Goal: Task Accomplishment & Management: Complete application form

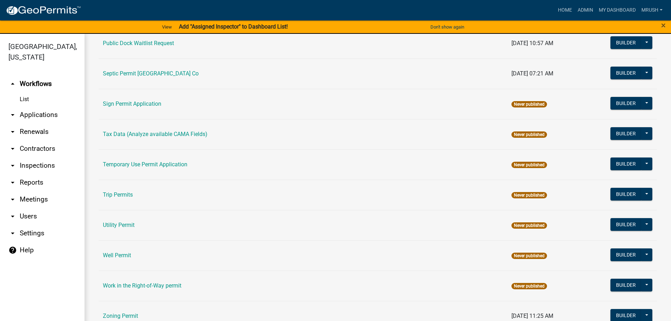
scroll to position [340, 0]
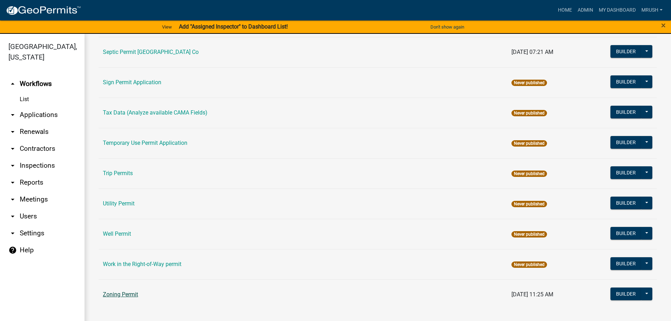
click at [111, 293] on link "Zoning Permit" at bounding box center [120, 294] width 35 height 7
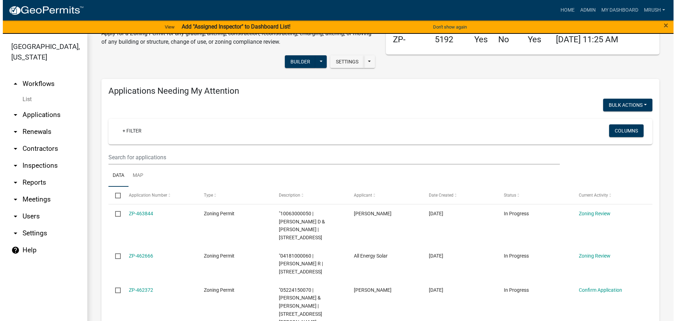
scroll to position [46, 0]
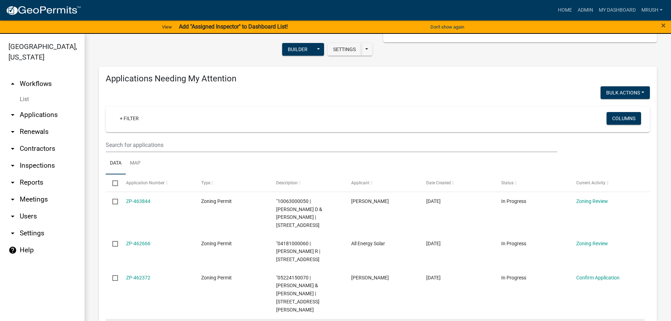
click at [140, 320] on link "ZP-462231" at bounding box center [138, 328] width 24 height 6
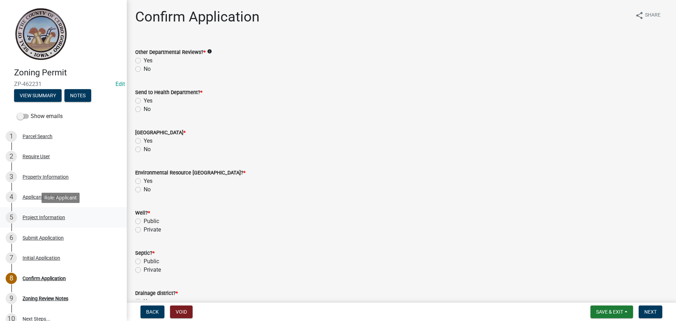
click at [39, 218] on div "Project Information" at bounding box center [44, 217] width 43 height 5
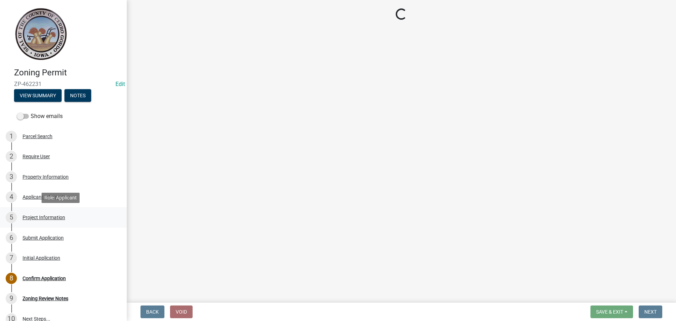
select select "c33da19a-5b3e-4f51-a669-d4d436de7689"
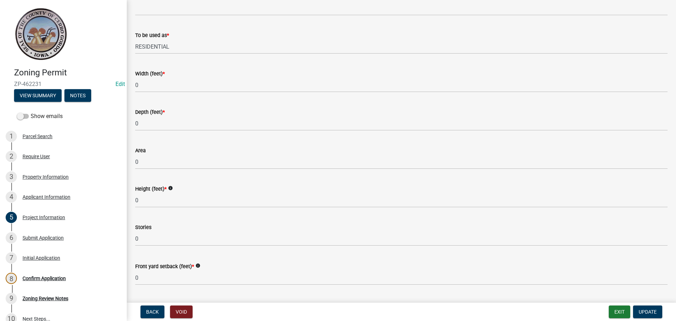
scroll to position [428, 0]
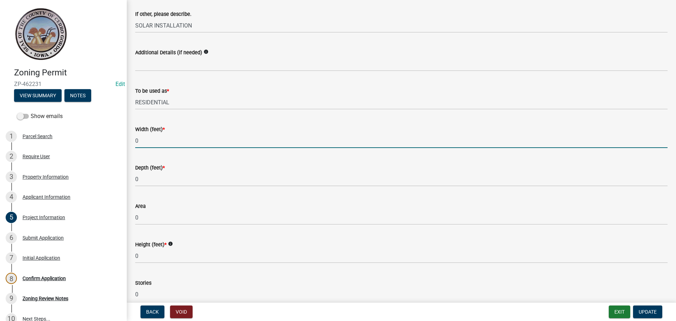
click at [138, 141] on input "0" at bounding box center [401, 140] width 532 height 14
type input "12'-8""
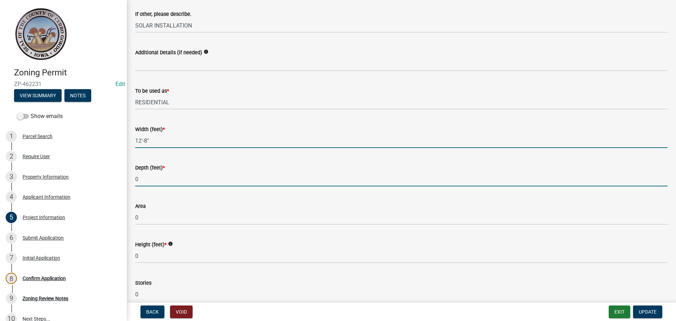
click at [139, 180] on input "0" at bounding box center [401, 179] width 532 height 14
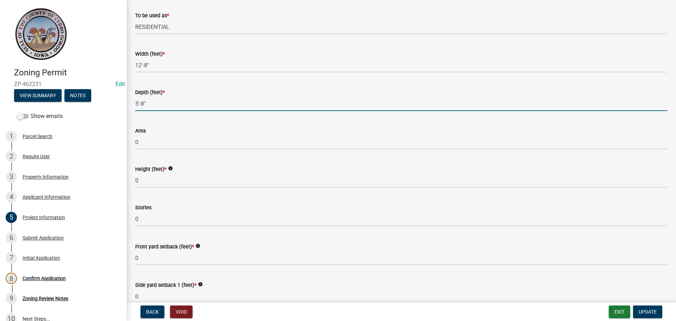
scroll to position [520, 0]
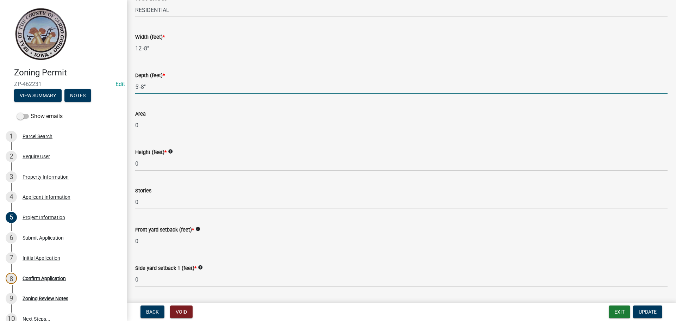
type input "5'-8""
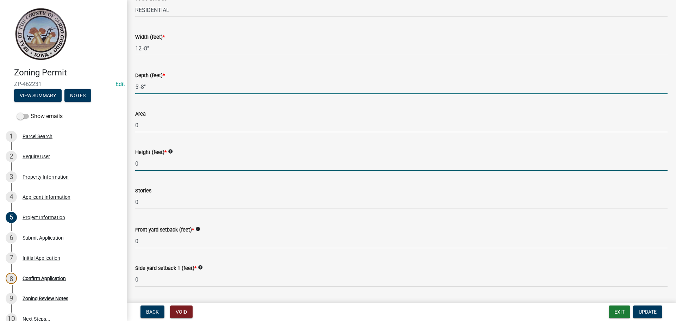
click at [139, 161] on input "0" at bounding box center [401, 163] width 532 height 14
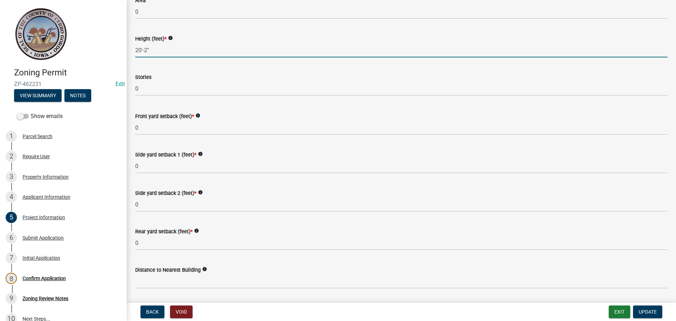
scroll to position [636, 0]
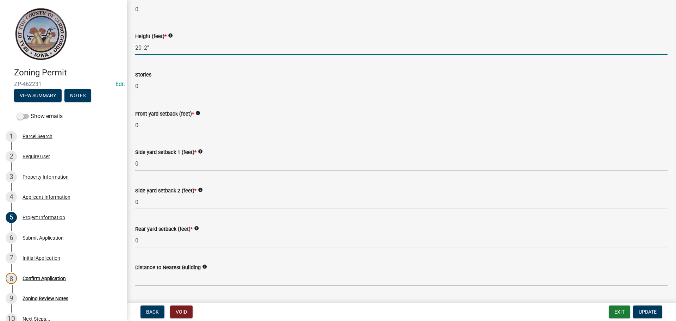
type input "20'-2""
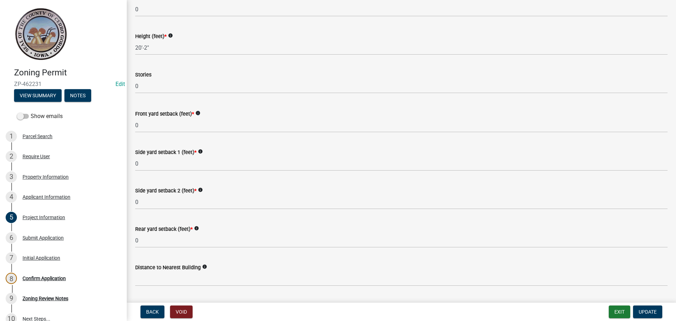
click at [197, 113] on icon "info" at bounding box center [197, 113] width 5 height 5
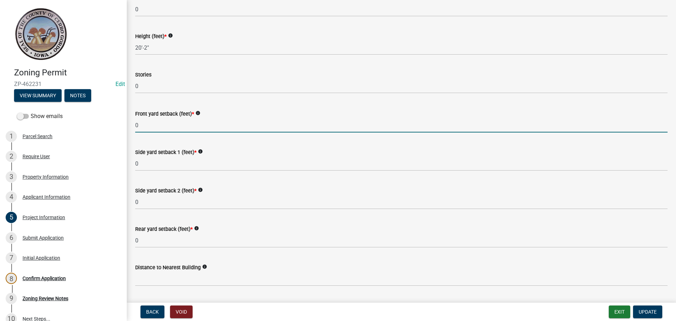
click at [140, 127] on input "0" at bounding box center [401, 125] width 532 height 14
type input "legal"
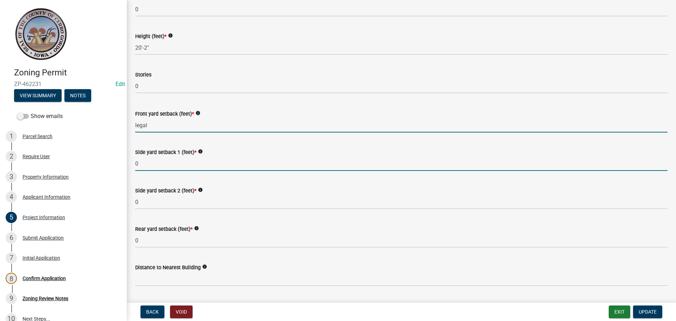
click at [140, 163] on input "0" at bounding box center [401, 163] width 532 height 14
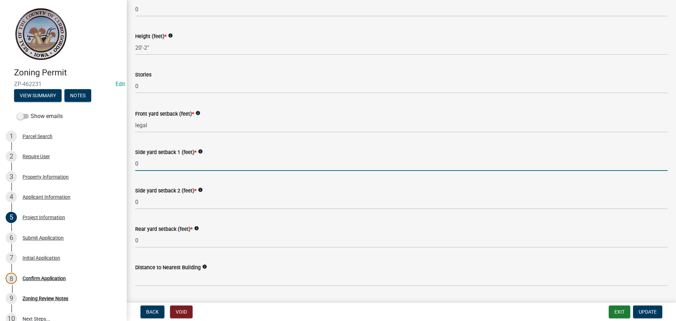
click at [142, 162] on input "0" at bounding box center [401, 163] width 532 height 14
type input "95'-6""
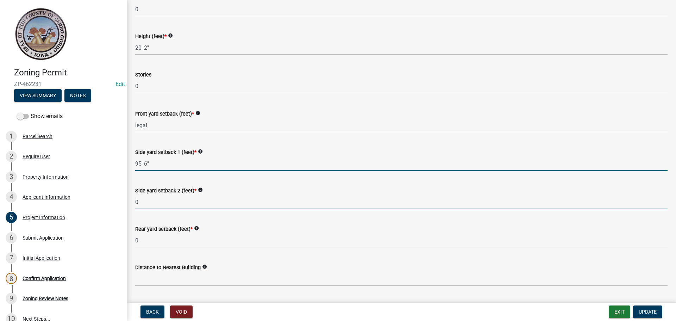
click at [138, 201] on input "0" at bounding box center [401, 202] width 532 height 14
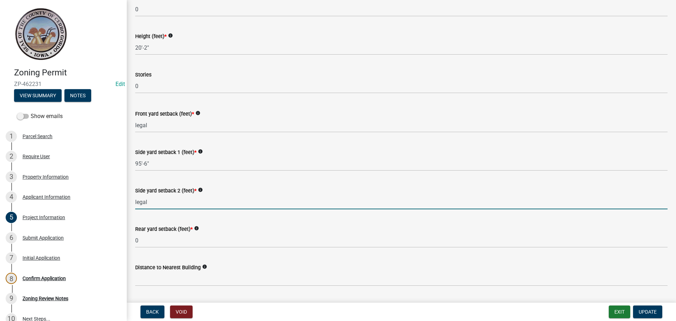
type input "legal"
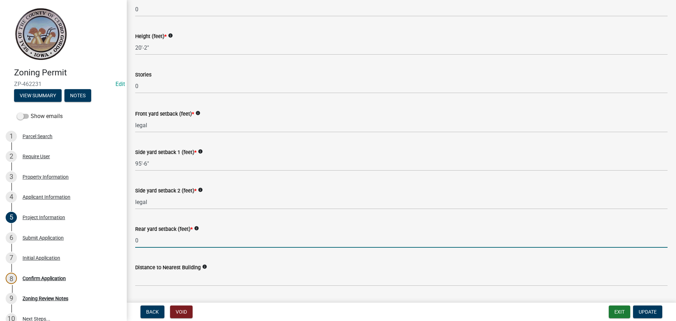
click at [139, 240] on input "0" at bounding box center [401, 240] width 532 height 14
type input "legal"
click at [602, 227] on div "Rear yard setback (feet) * info" at bounding box center [401, 229] width 532 height 8
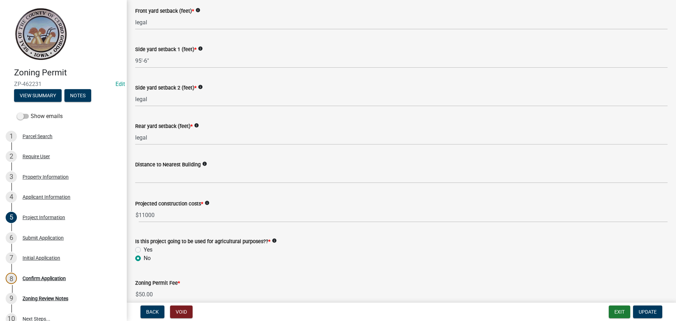
scroll to position [774, 0]
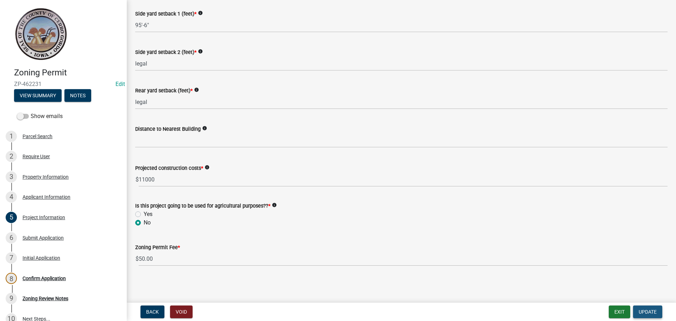
click at [645, 310] on span "Update" at bounding box center [648, 312] width 18 height 6
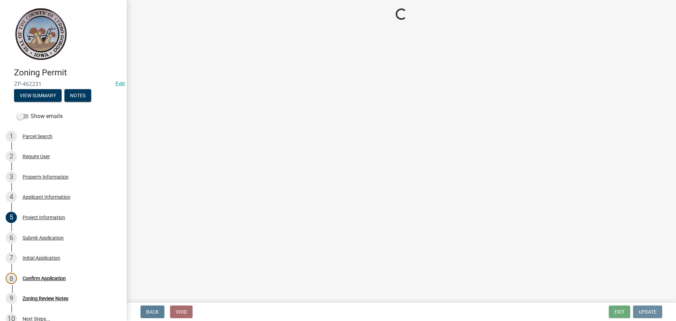
scroll to position [0, 0]
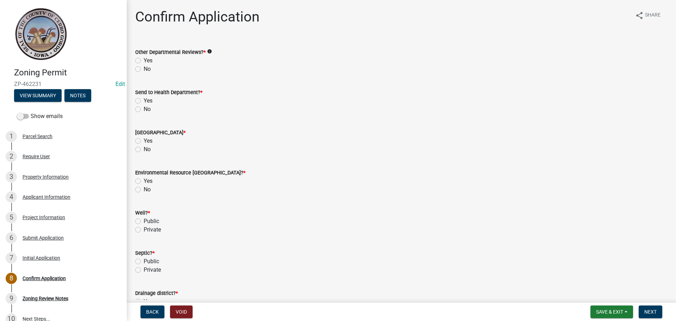
click at [144, 69] on label "No" at bounding box center [147, 69] width 7 height 8
click at [144, 69] on input "No" at bounding box center [146, 67] width 5 height 5
radio input "true"
click at [144, 108] on label "No" at bounding box center [147, 109] width 7 height 8
click at [144, 108] on input "No" at bounding box center [146, 107] width 5 height 5
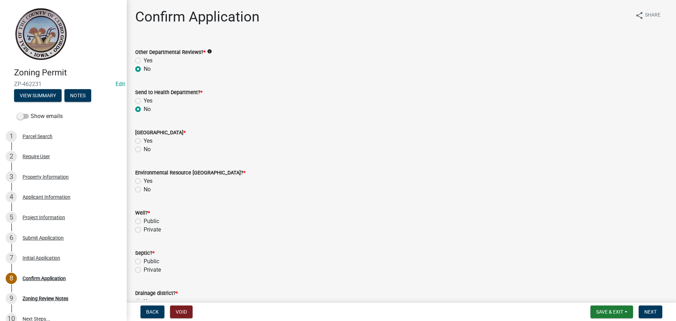
radio input "true"
drag, startPoint x: 137, startPoint y: 150, endPoint x: 137, endPoint y: 169, distance: 18.7
click at [144, 150] on label "No" at bounding box center [147, 149] width 7 height 8
click at [144, 150] on input "No" at bounding box center [146, 147] width 5 height 5
radio input "true"
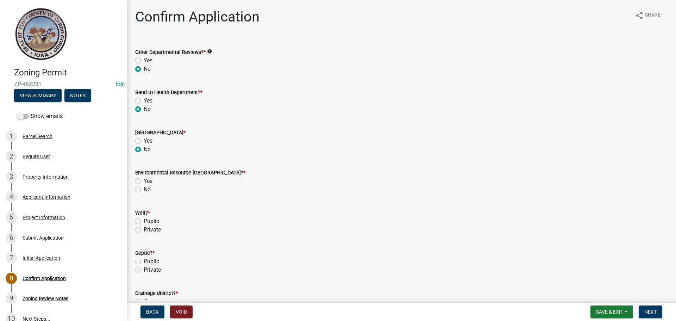
click at [144, 188] on label "No" at bounding box center [147, 189] width 7 height 8
click at [144, 188] on input "No" at bounding box center [146, 187] width 5 height 5
radio input "true"
click at [144, 229] on label "Private" at bounding box center [152, 229] width 17 height 8
click at [144, 229] on input "Private" at bounding box center [146, 227] width 5 height 5
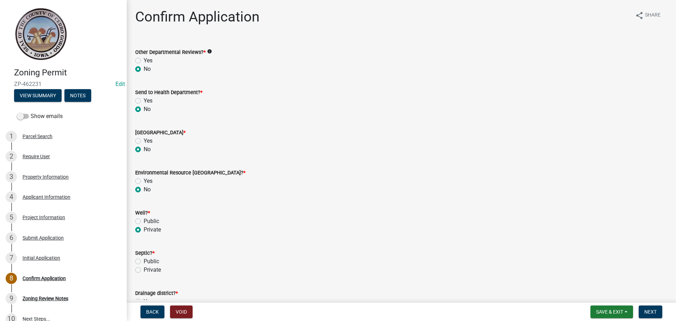
radio input "true"
click at [144, 269] on label "Private" at bounding box center [152, 269] width 17 height 8
click at [144, 269] on input "Private" at bounding box center [146, 267] width 5 height 5
radio input "true"
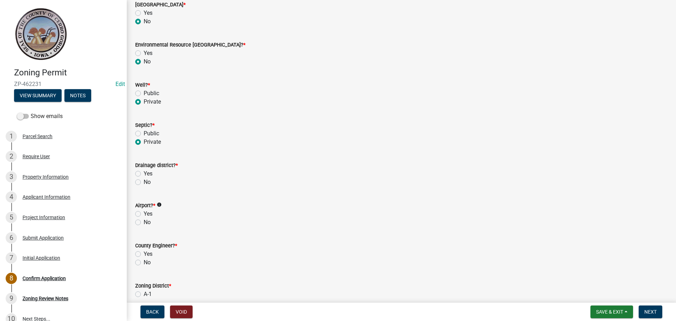
scroll to position [187, 0]
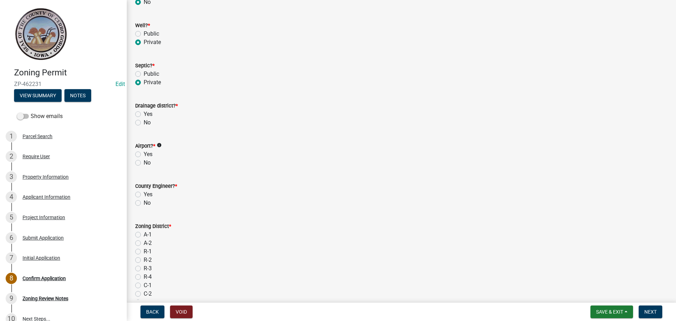
click at [144, 123] on label "No" at bounding box center [147, 122] width 7 height 8
click at [144, 123] on input "No" at bounding box center [146, 120] width 5 height 5
radio input "true"
click at [144, 163] on label "No" at bounding box center [147, 162] width 7 height 8
click at [144, 163] on input "No" at bounding box center [146, 160] width 5 height 5
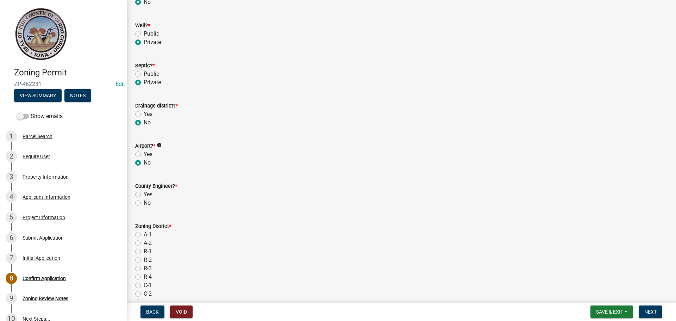
radio input "true"
click at [144, 203] on label "No" at bounding box center [147, 203] width 7 height 8
click at [144, 203] on input "No" at bounding box center [146, 201] width 5 height 5
radio input "true"
click at [144, 233] on label "A-1" at bounding box center [148, 234] width 8 height 8
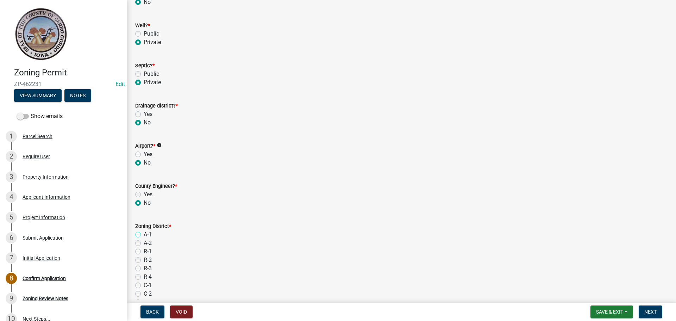
click at [144, 233] on input "A-1" at bounding box center [146, 232] width 5 height 5
radio input "true"
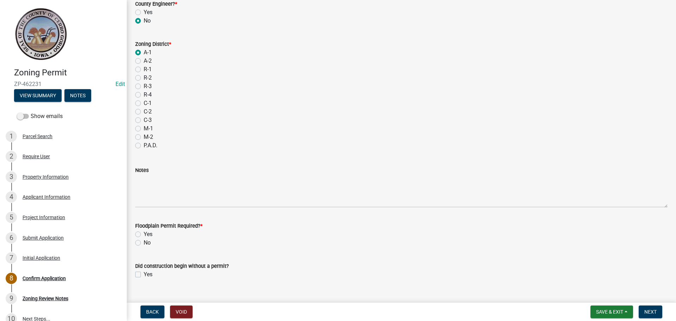
scroll to position [382, 0]
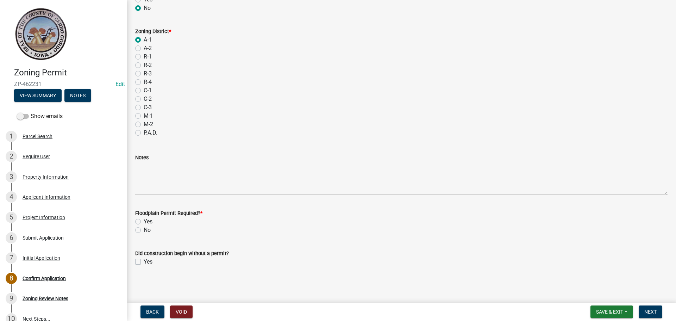
click at [144, 230] on label "No" at bounding box center [147, 230] width 7 height 8
click at [144, 230] on input "No" at bounding box center [146, 228] width 5 height 5
radio input "true"
click at [651, 309] on span "Next" at bounding box center [650, 312] width 12 height 6
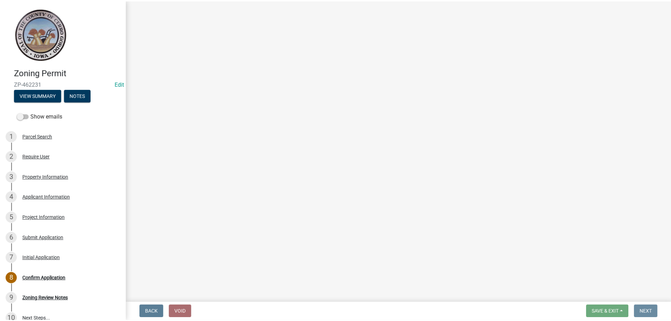
scroll to position [0, 0]
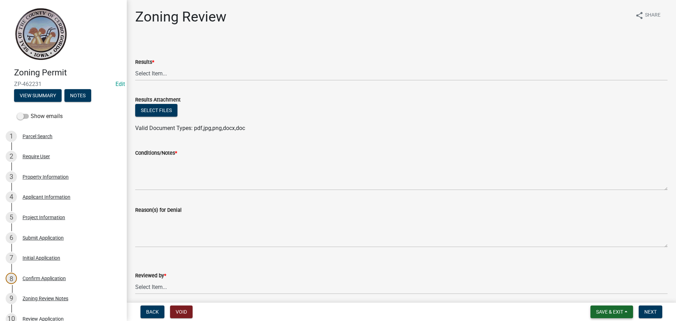
click at [601, 310] on span "Save & Exit" at bounding box center [609, 312] width 27 height 6
click at [601, 292] on button "Save & Exit" at bounding box center [605, 293] width 56 height 17
